Goal: Use online tool/utility

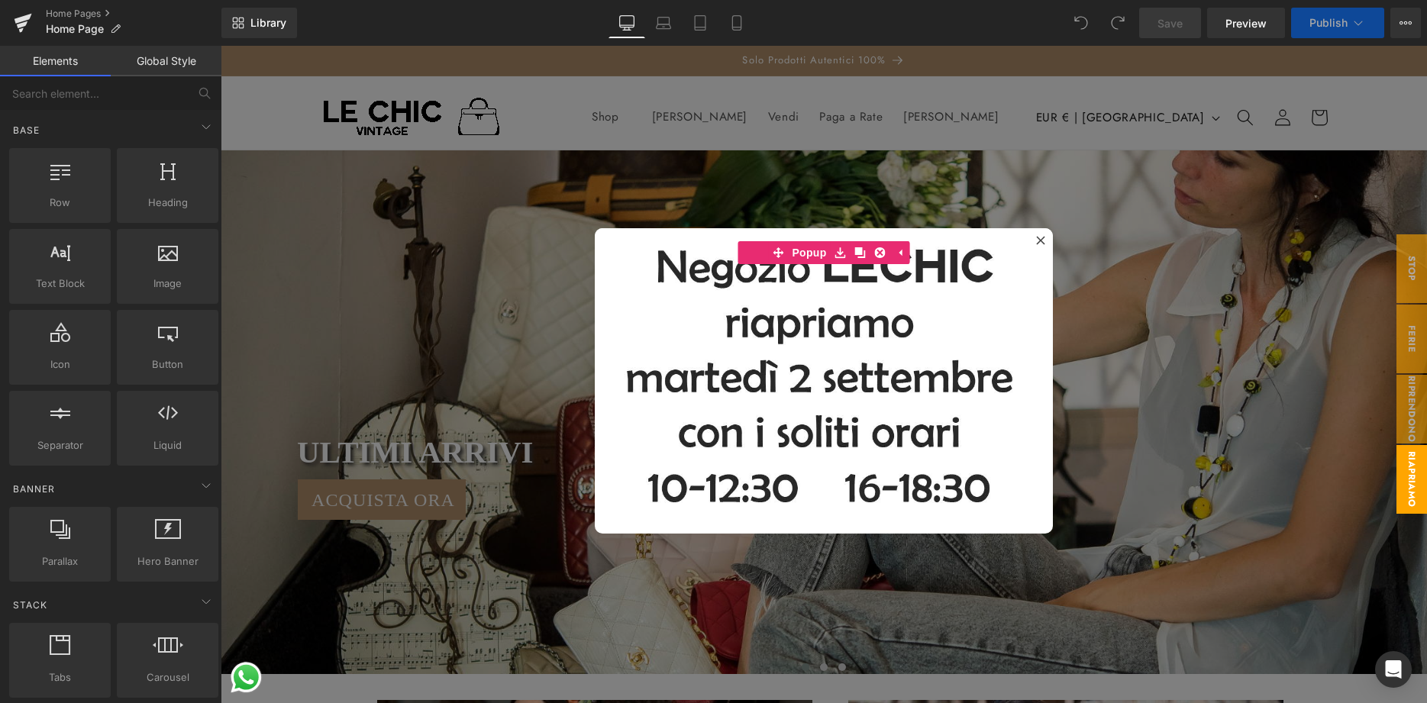
click at [511, 113] on div at bounding box center [824, 375] width 1207 height 658
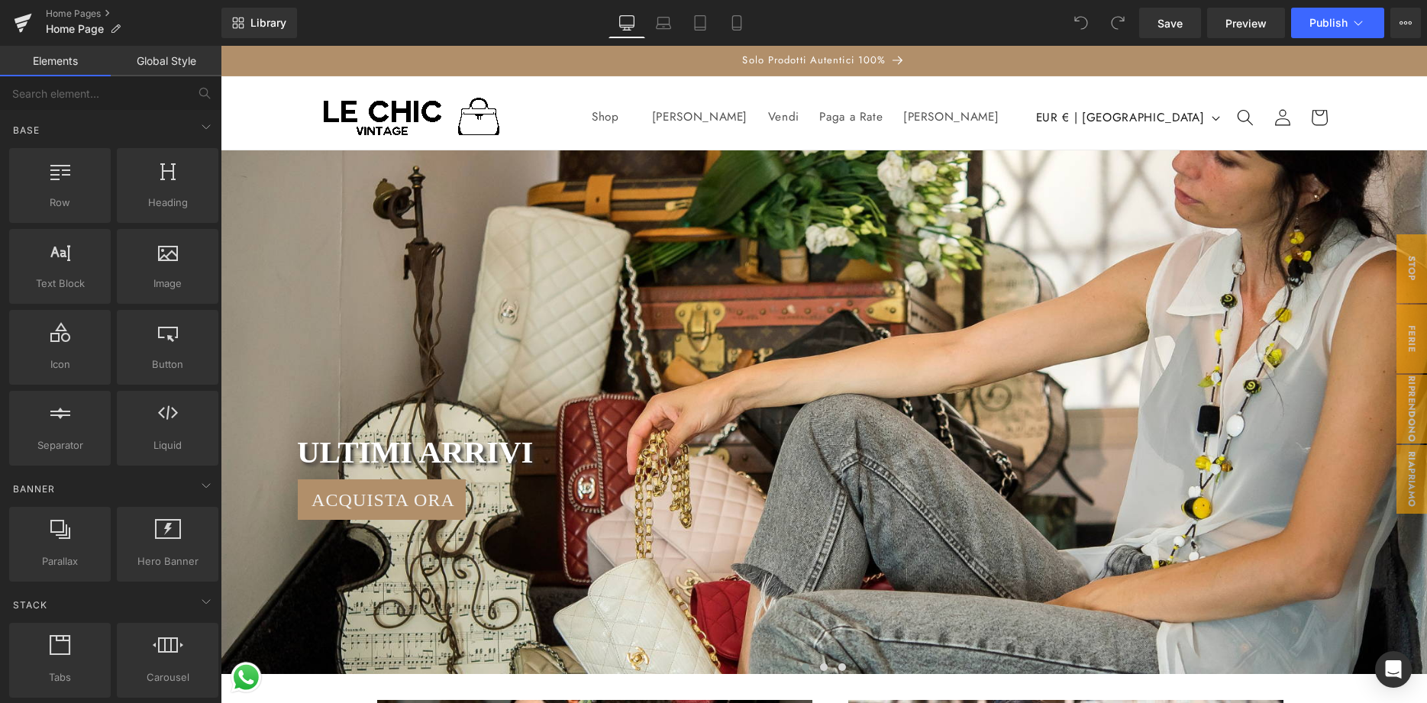
click at [523, 118] on header "Shop Shop Reparto" at bounding box center [824, 113] width 1092 height 74
click at [537, 116] on header "Shop Shop Reparto" at bounding box center [824, 113] width 1092 height 74
click at [341, 103] on img at bounding box center [411, 118] width 183 height 52
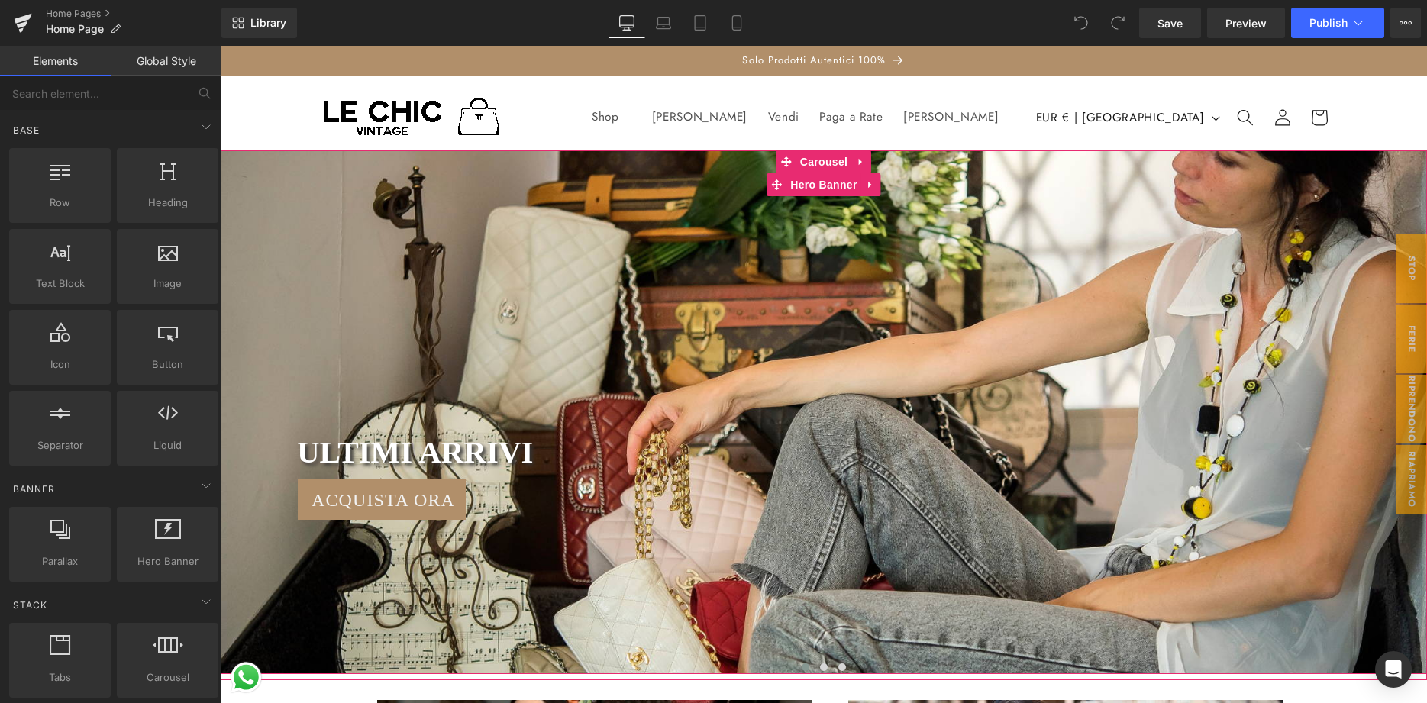
click at [268, 230] on div at bounding box center [824, 412] width 1207 height 524
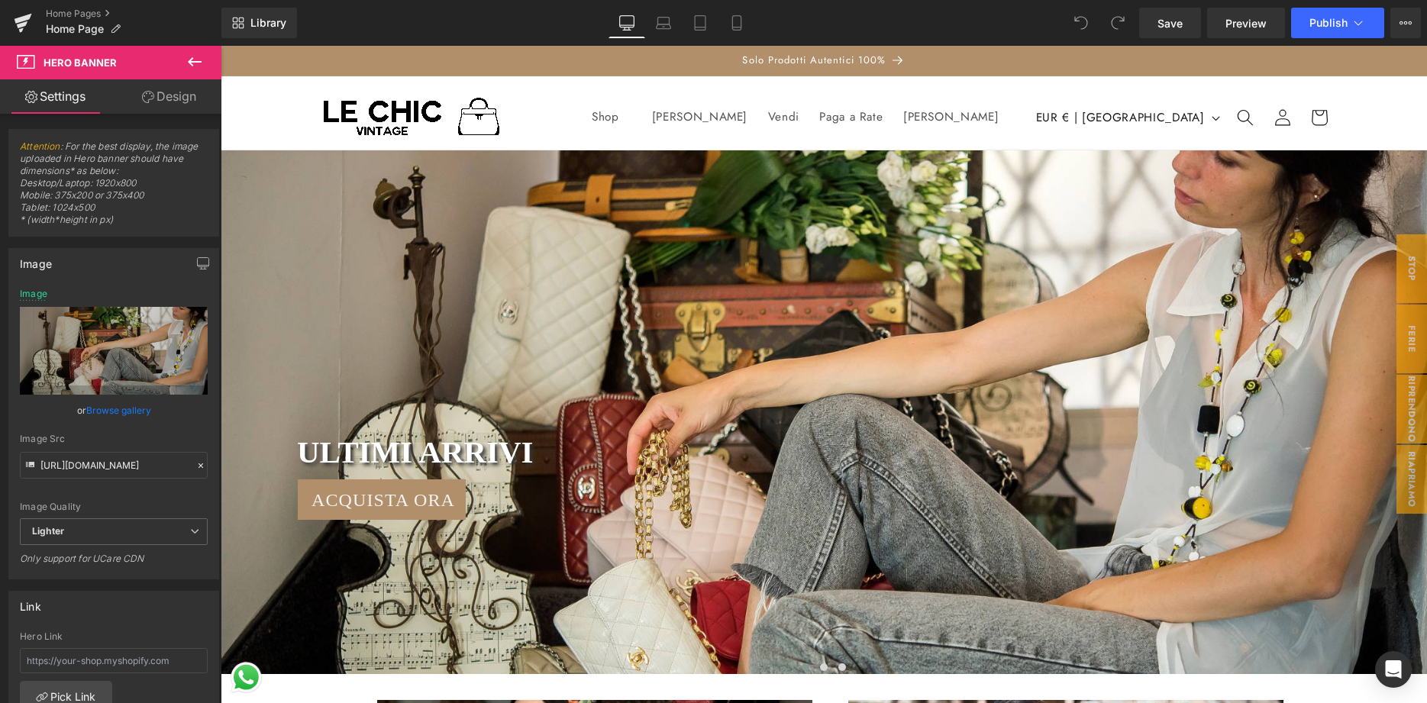
click at [1359, 105] on header "Shop Shop Reparto" at bounding box center [824, 113] width 1092 height 74
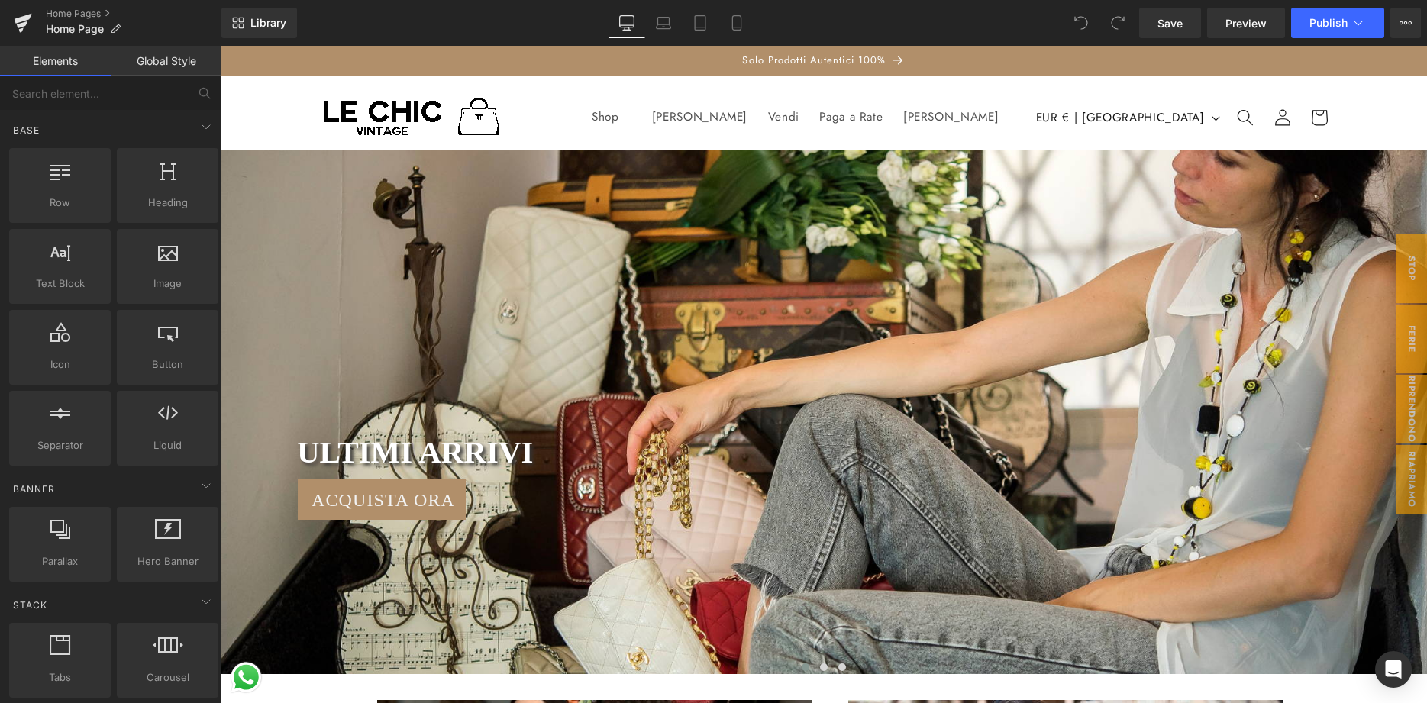
click at [202, 61] on link "Global Style" at bounding box center [166, 61] width 111 height 31
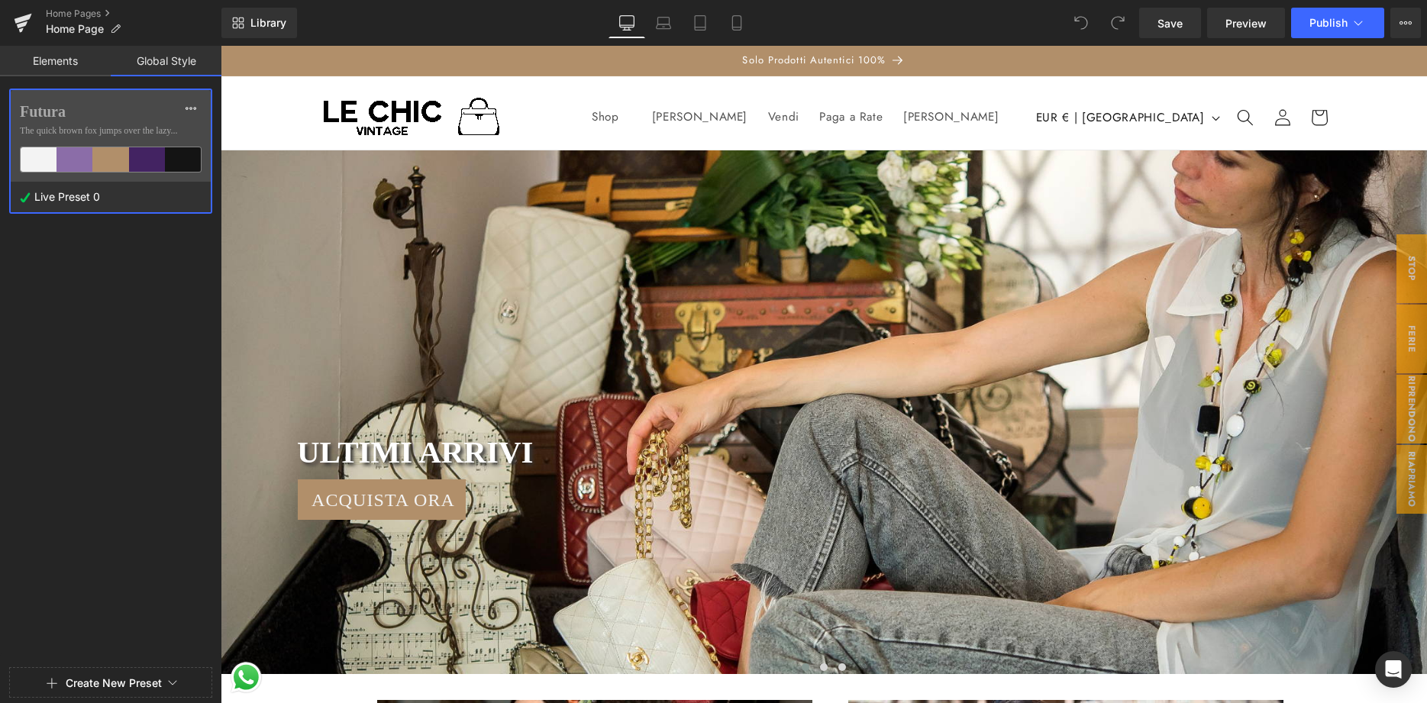
click at [69, 59] on link "Elements" at bounding box center [55, 61] width 111 height 31
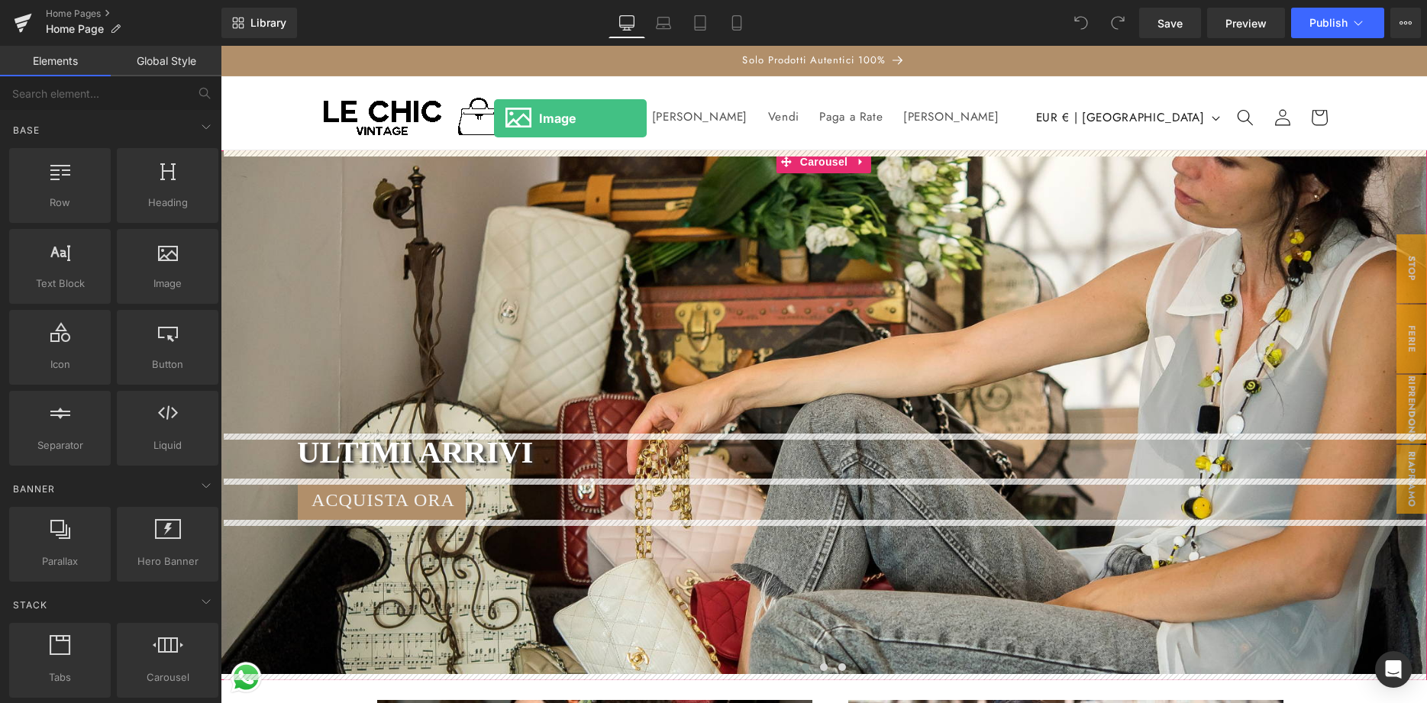
drag, startPoint x: 372, startPoint y: 330, endPoint x: 494, endPoint y: 118, distance: 244.3
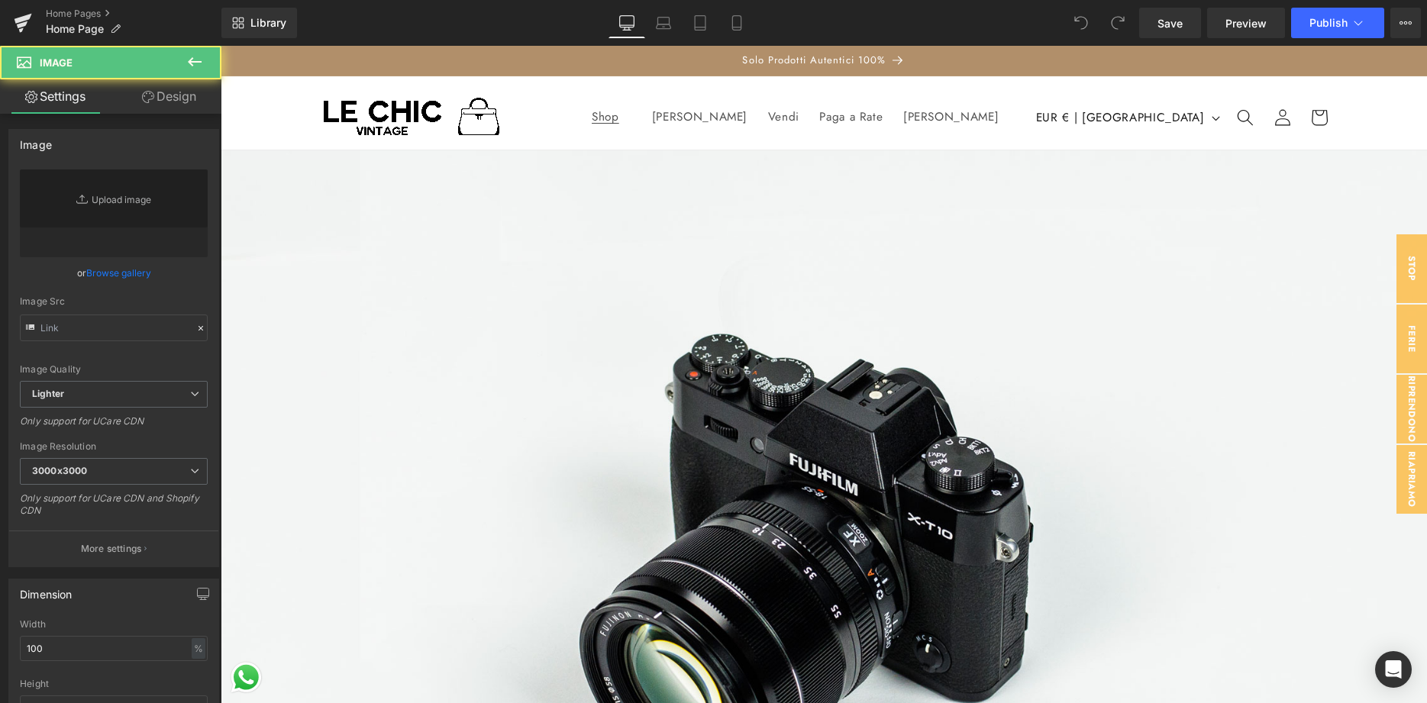
type input "//[DOMAIN_NAME][URL]"
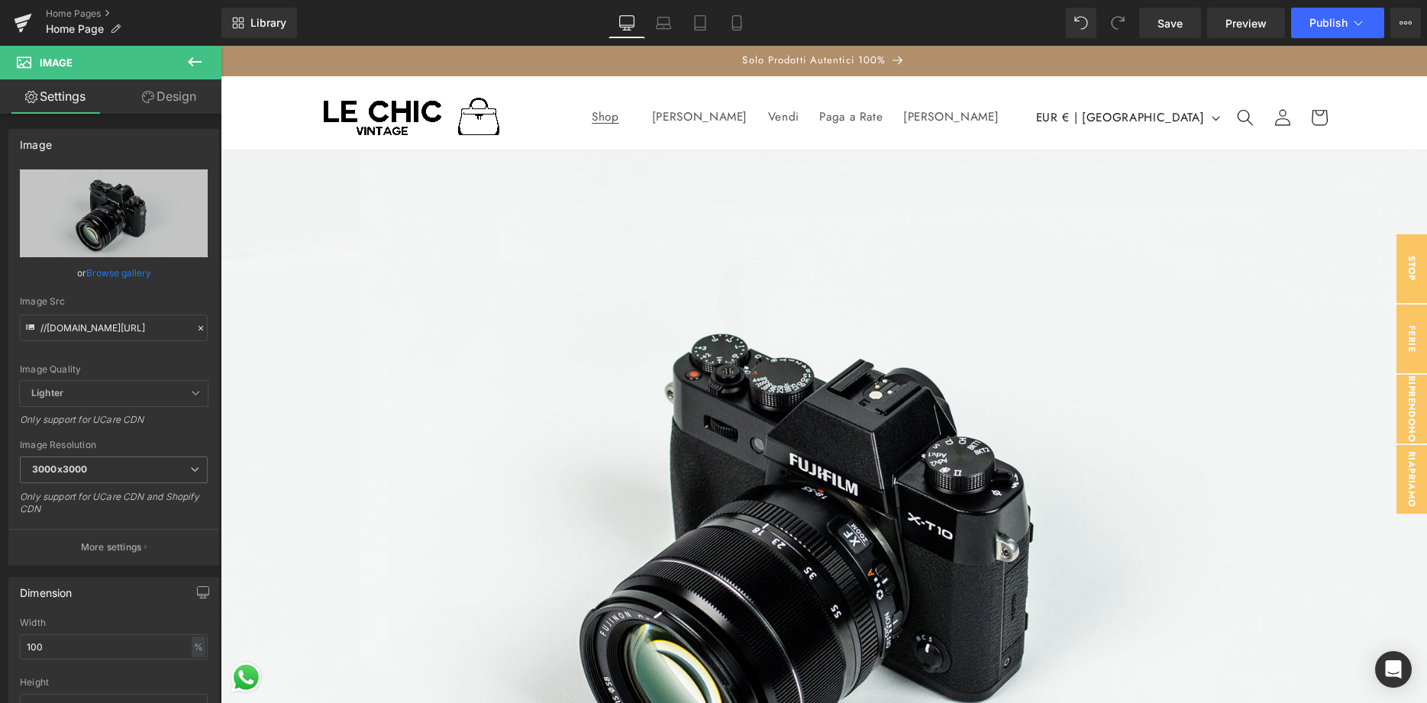
click at [194, 60] on icon at bounding box center [195, 62] width 18 height 18
